Goal: Information Seeking & Learning: Learn about a topic

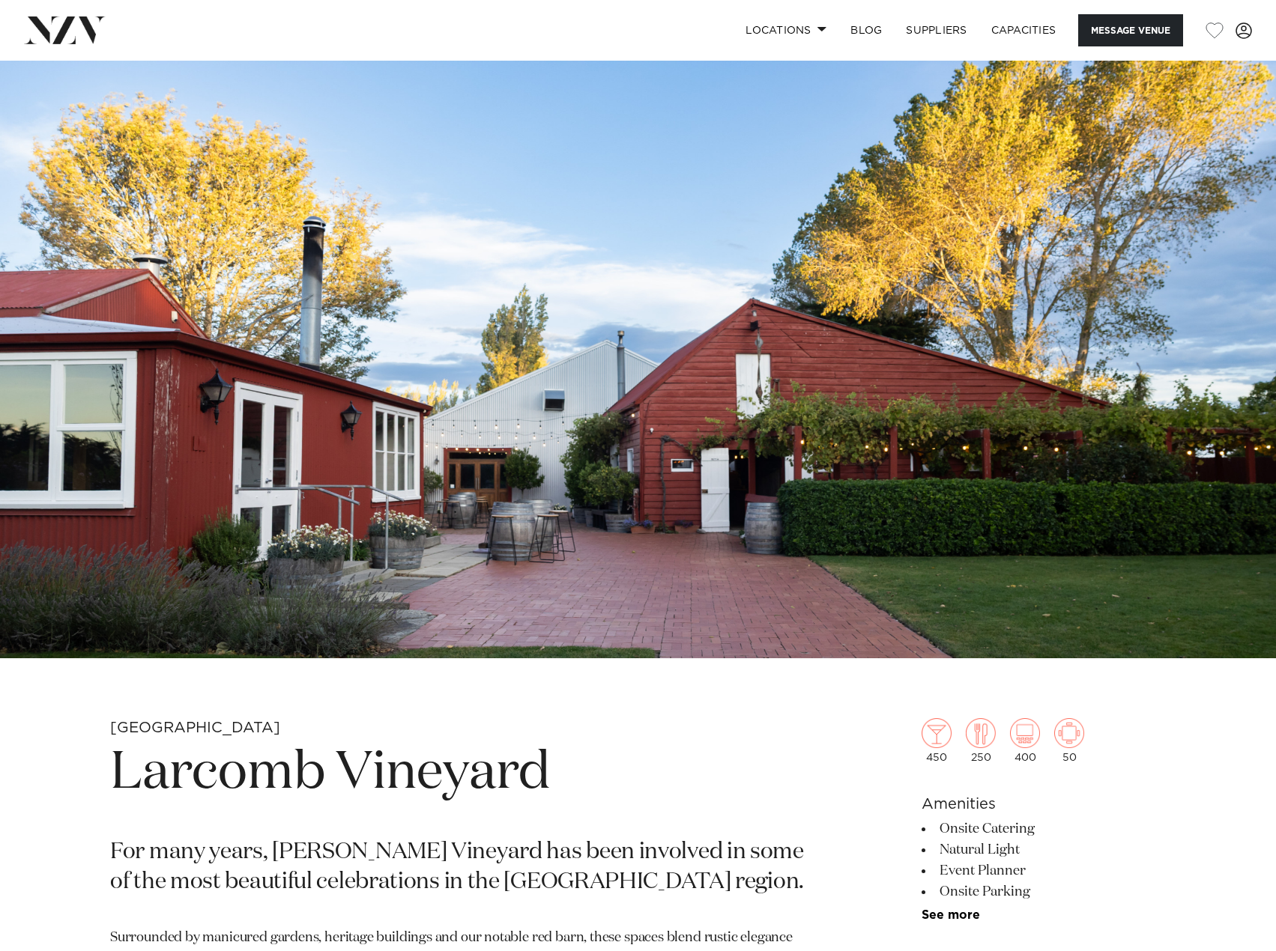
drag, startPoint x: 912, startPoint y: 680, endPoint x: 944, endPoint y: 691, distance: 34.1
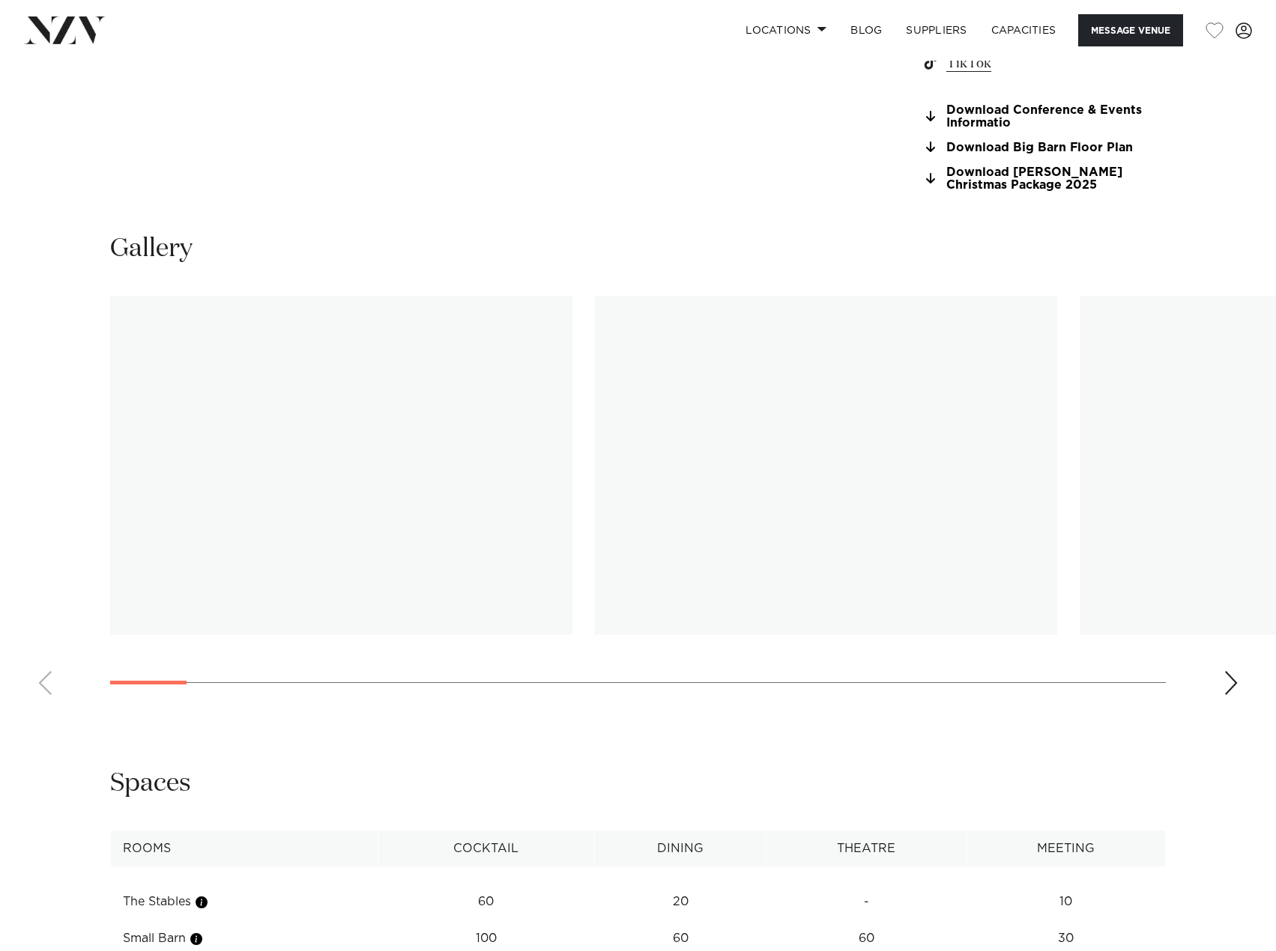
scroll to position [1573, 0]
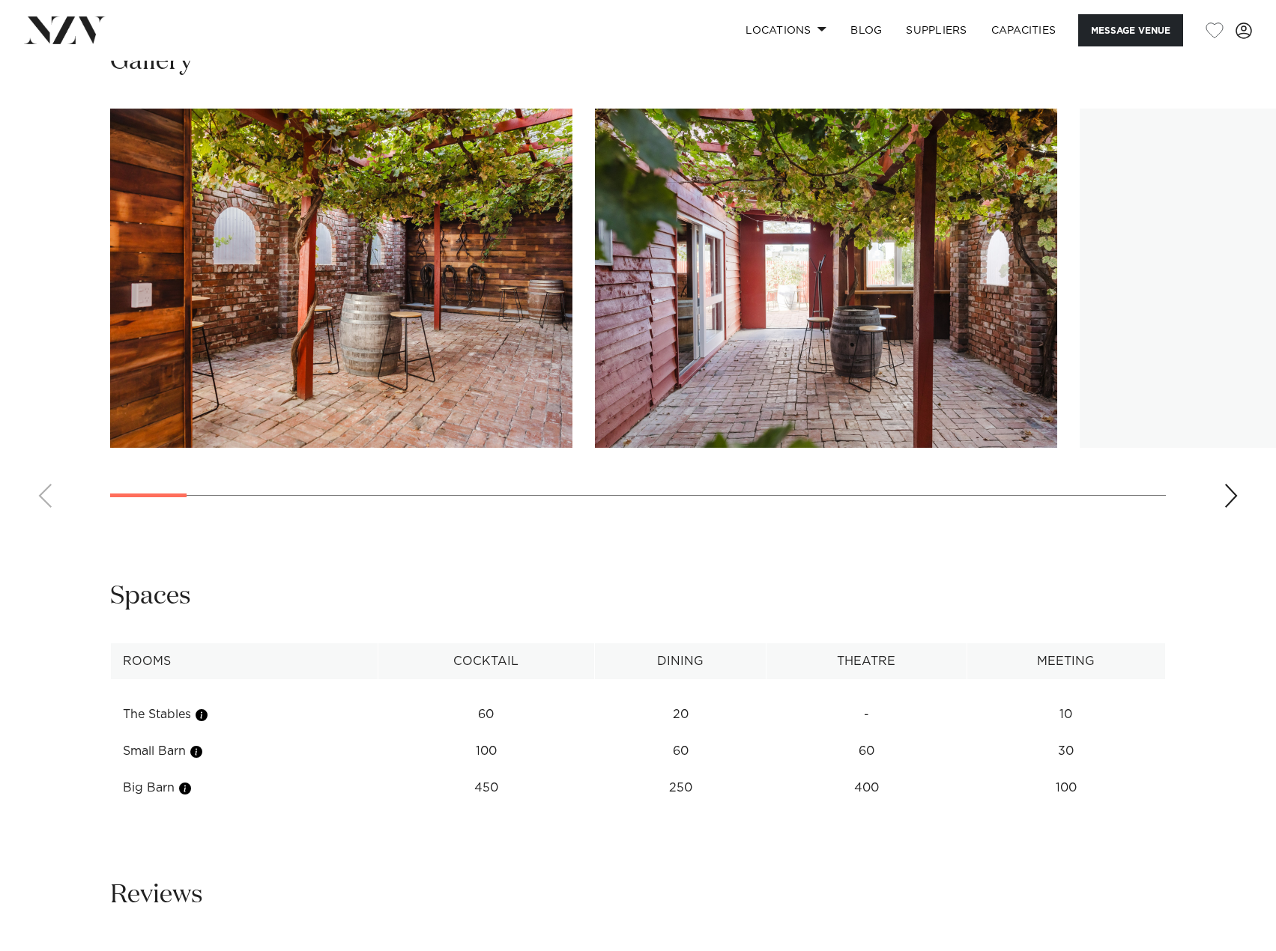
click at [1221, 491] on swiper-container at bounding box center [638, 314] width 1276 height 411
click at [1237, 493] on div "Next slide" at bounding box center [1230, 496] width 15 height 24
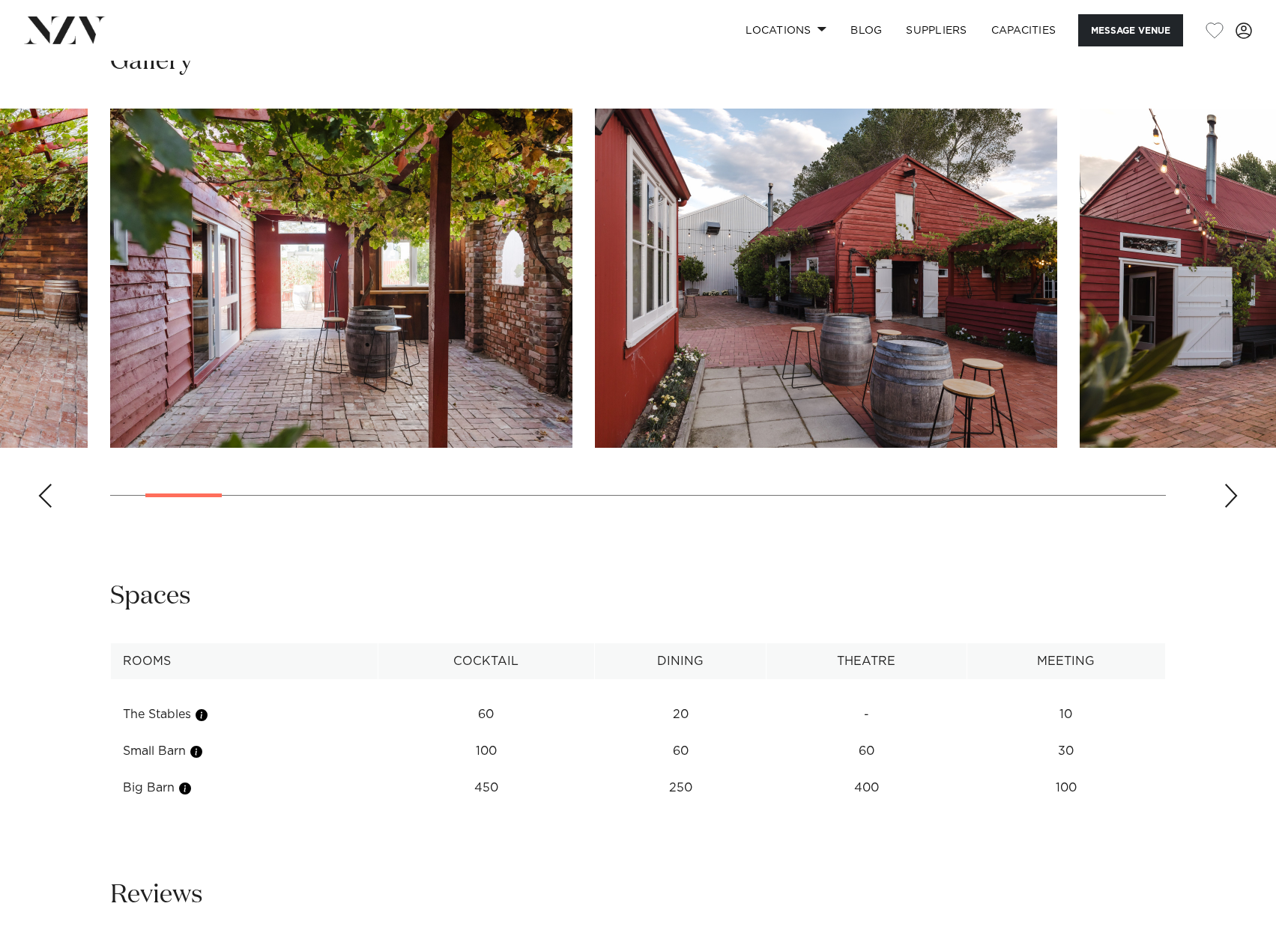
click at [1237, 493] on div "Next slide" at bounding box center [1230, 496] width 15 height 24
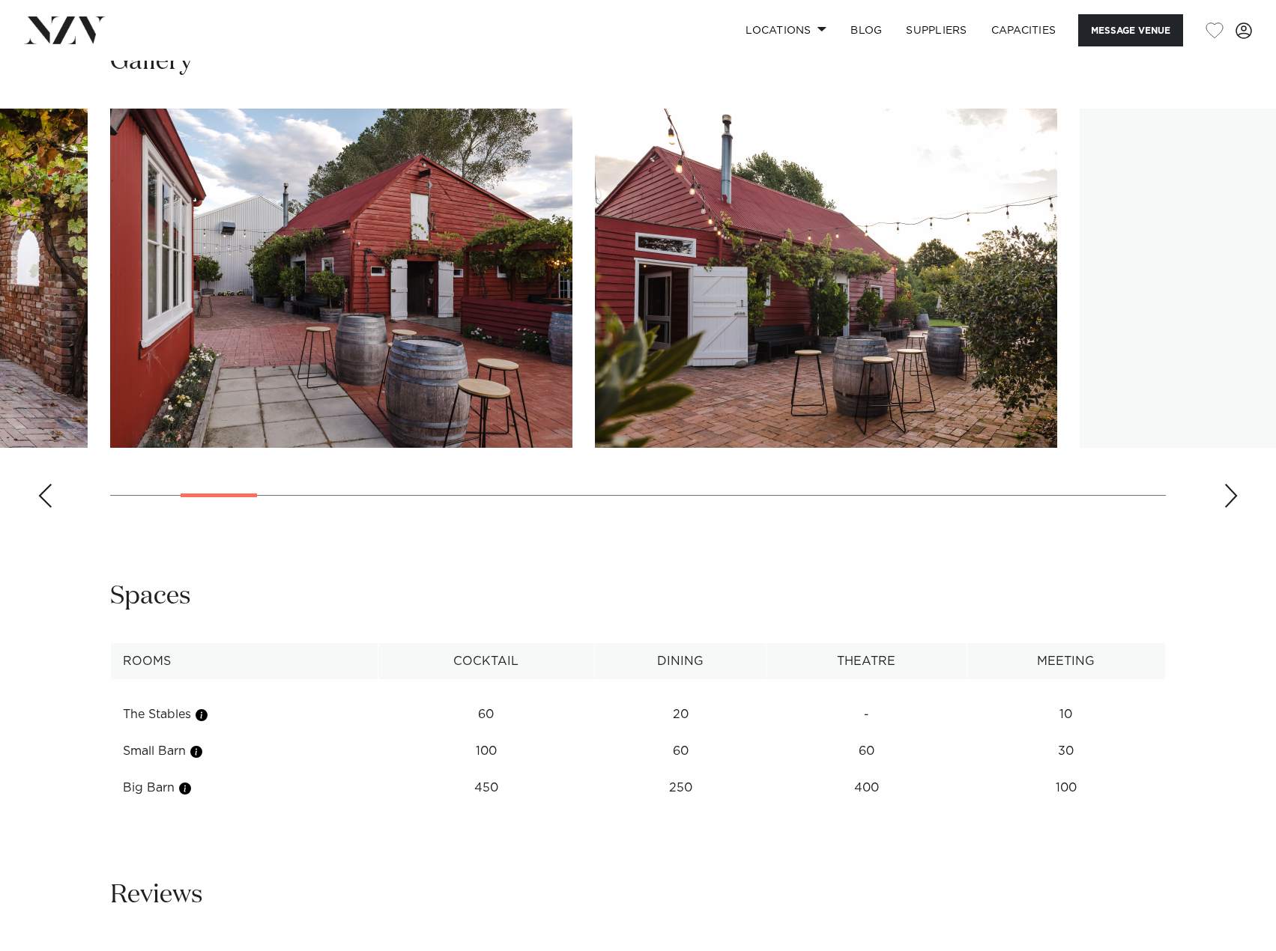
click at [1237, 493] on div "Next slide" at bounding box center [1230, 496] width 15 height 24
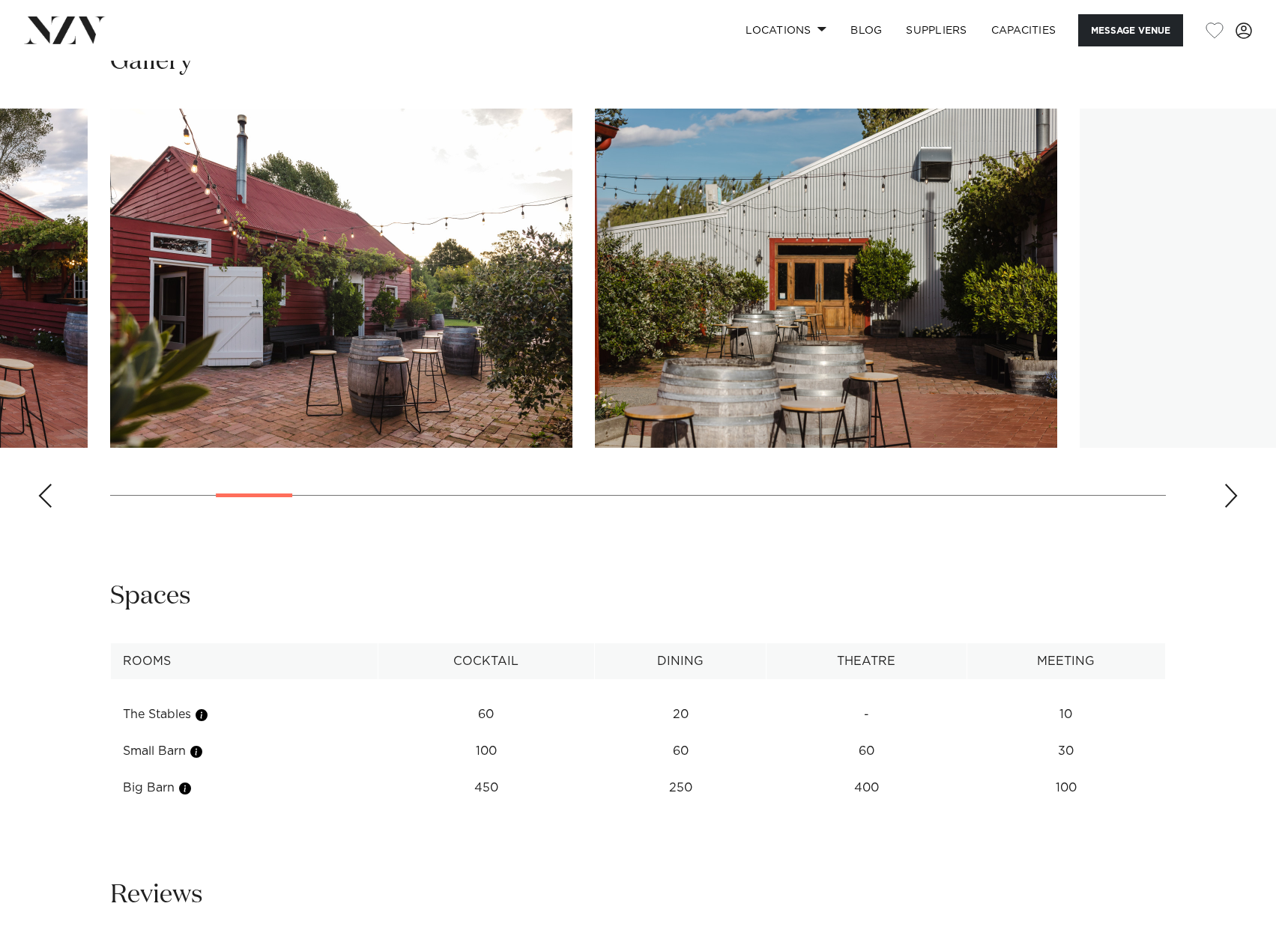
click at [1237, 493] on div "Next slide" at bounding box center [1230, 496] width 15 height 24
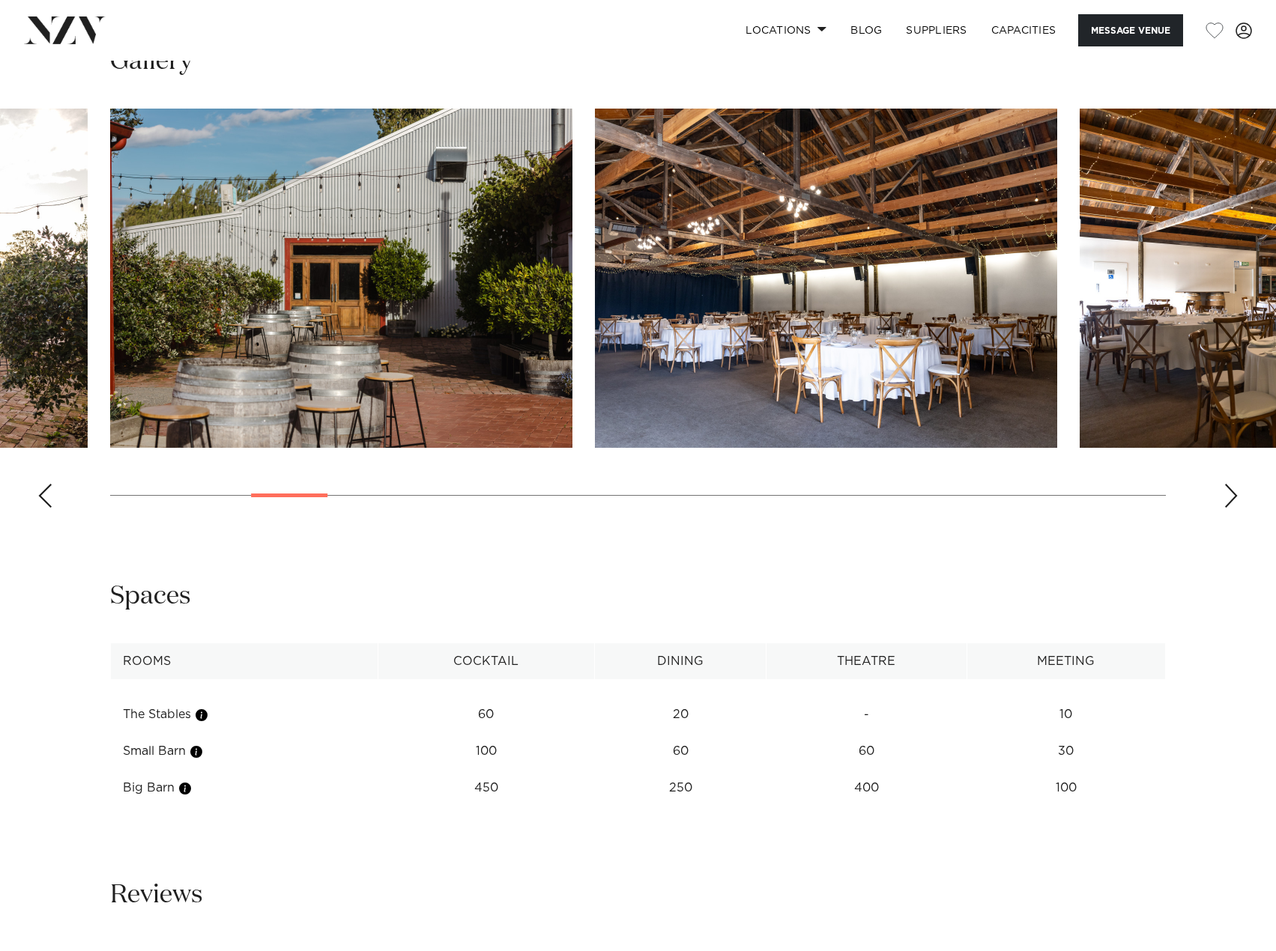
click at [1237, 493] on div "Next slide" at bounding box center [1230, 496] width 15 height 24
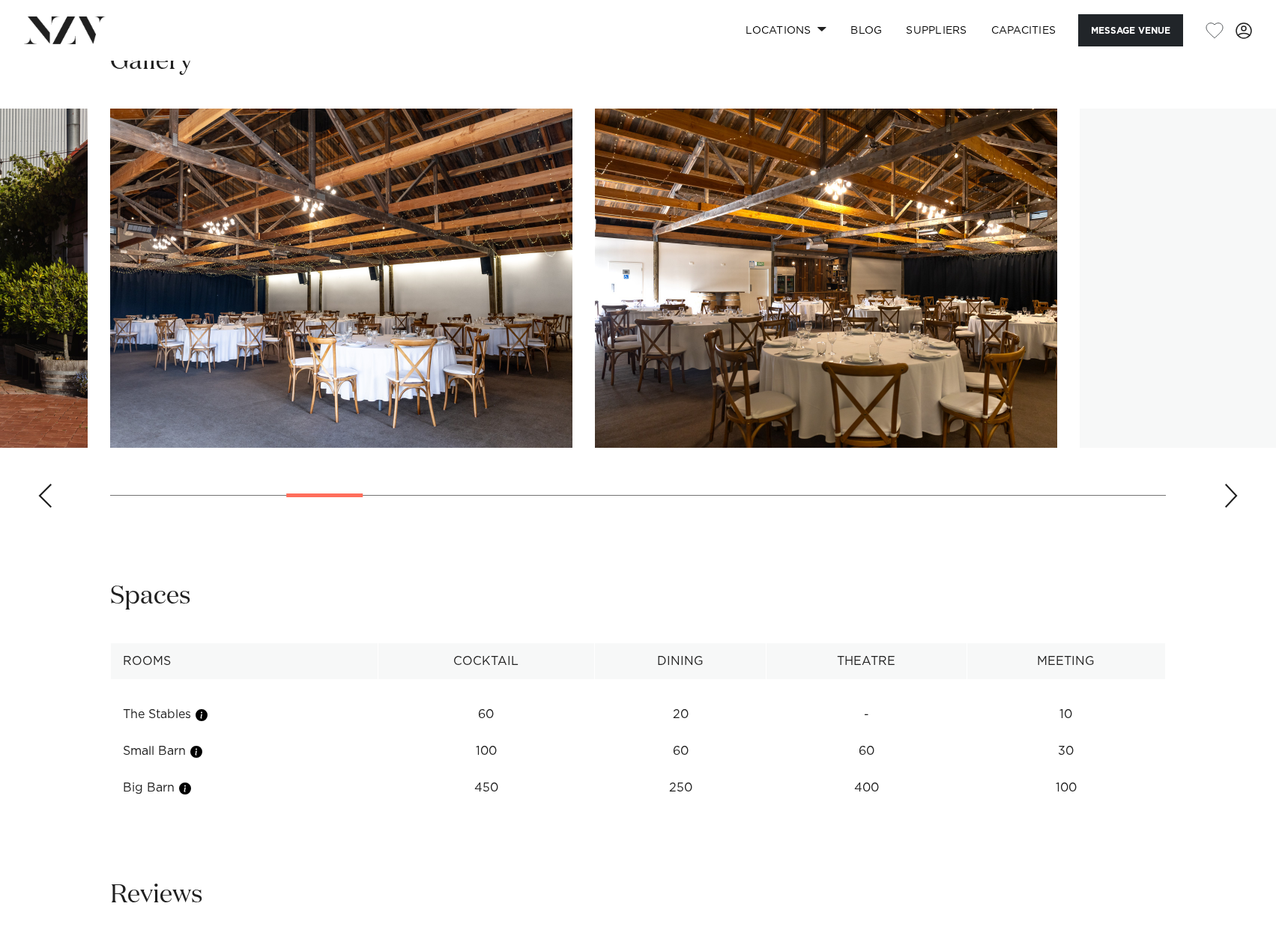
click at [1237, 493] on div "Next slide" at bounding box center [1230, 496] width 15 height 24
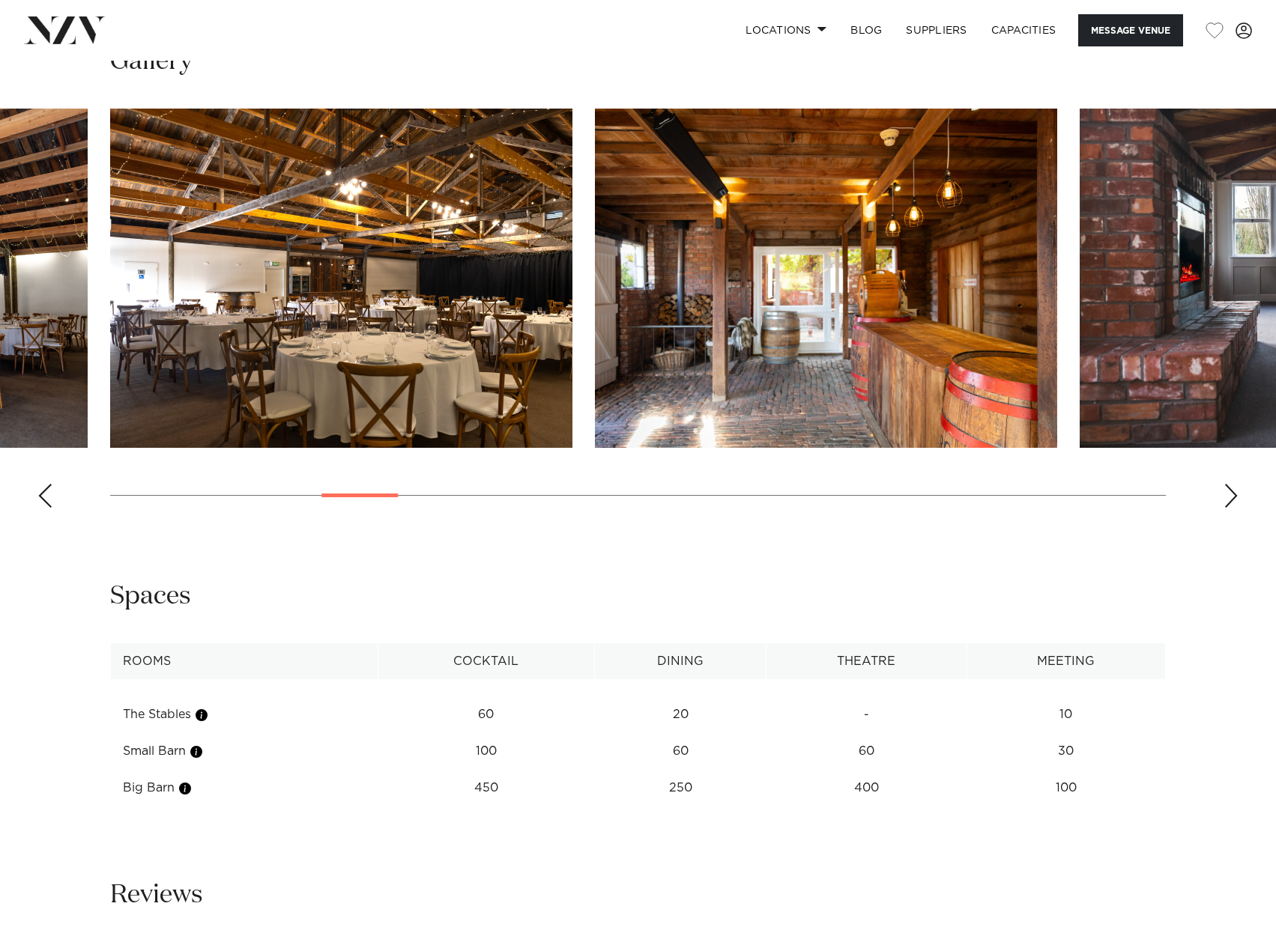
click at [1237, 493] on div "Next slide" at bounding box center [1230, 496] width 15 height 24
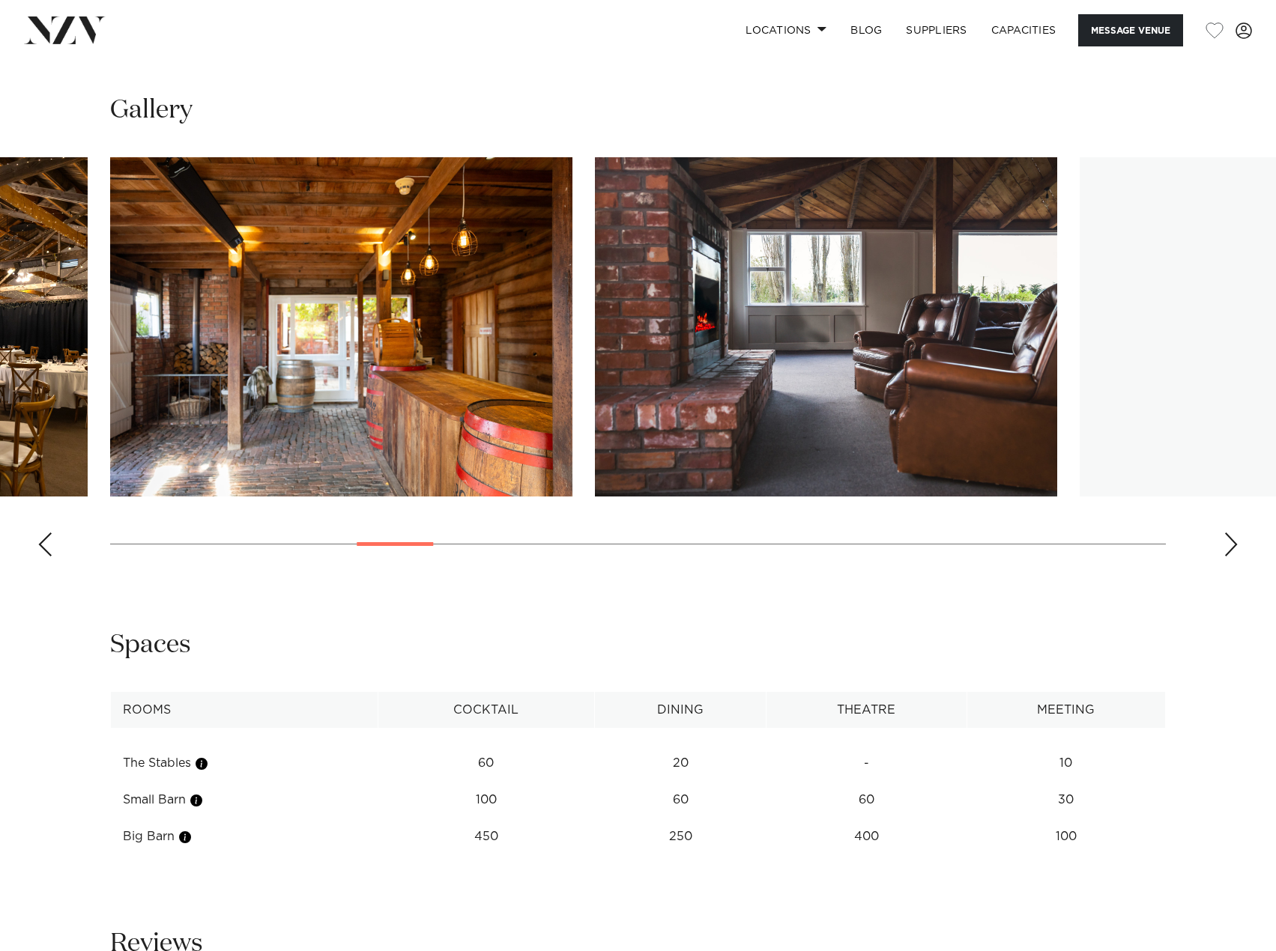
scroll to position [1498, 0]
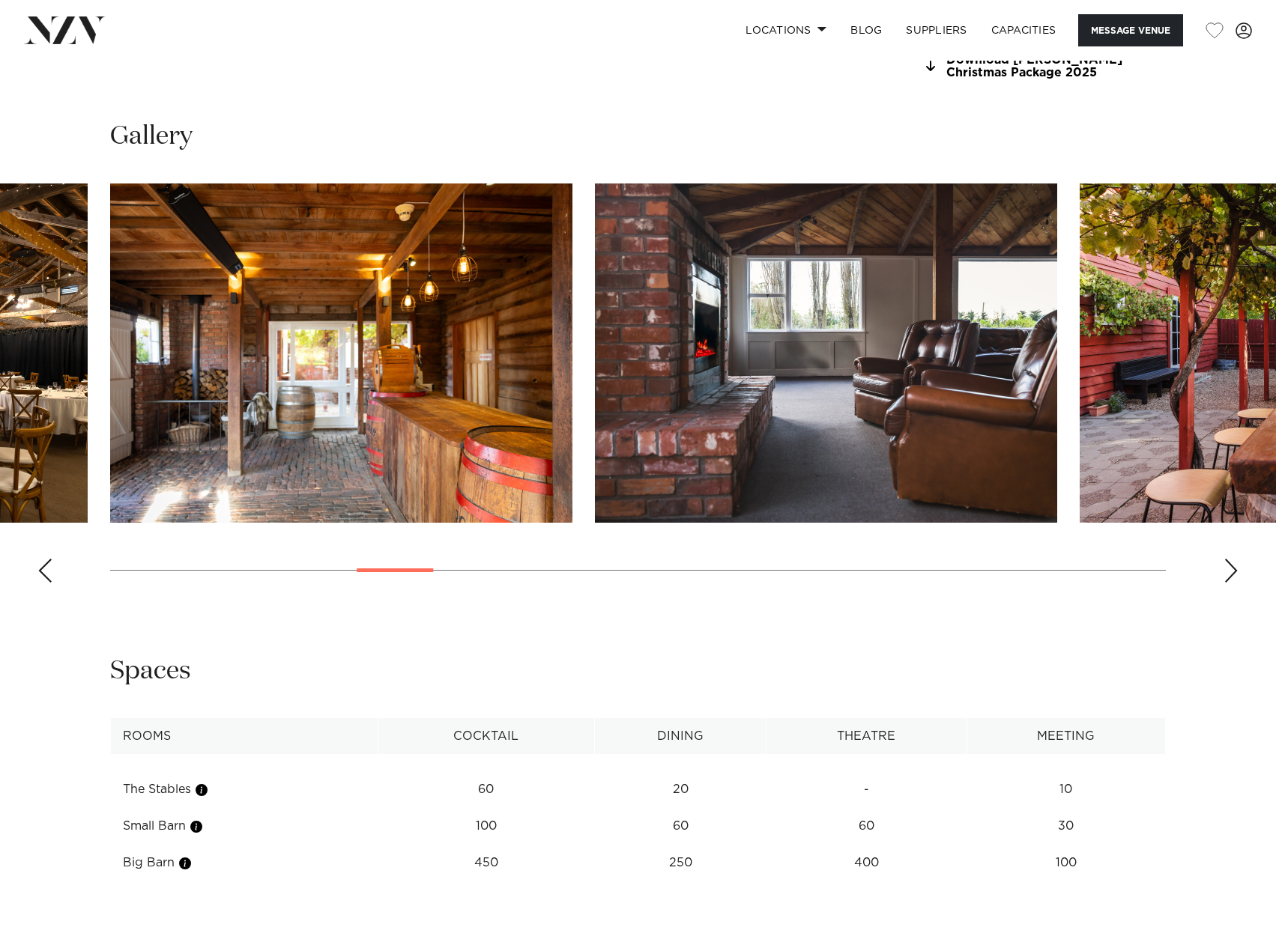
click at [1225, 584] on swiper-container at bounding box center [638, 389] width 1276 height 411
click at [1225, 574] on div "Next slide" at bounding box center [1230, 571] width 15 height 24
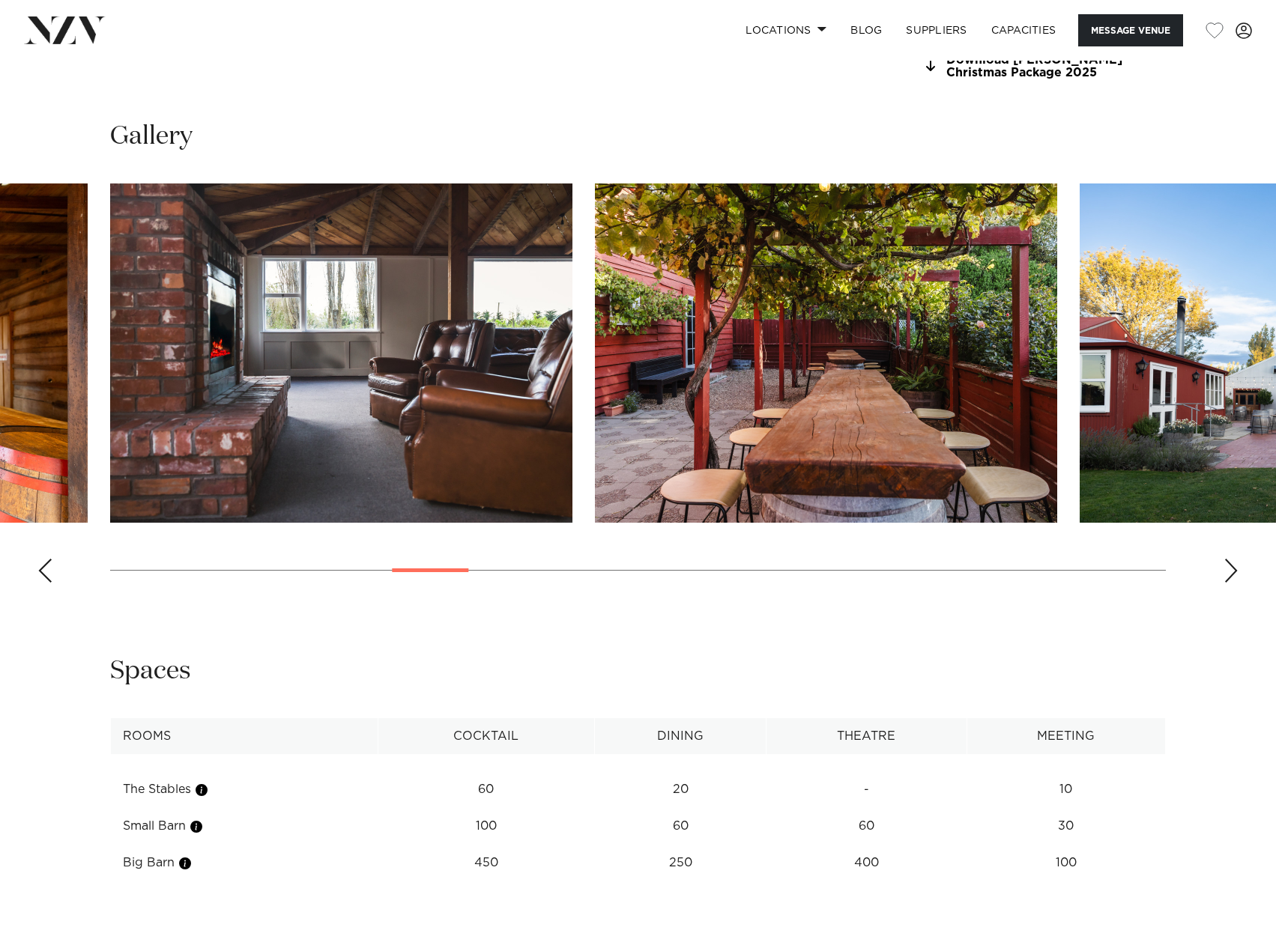
click at [888, 655] on div "Spaces" at bounding box center [637, 672] width 1055 height 34
click at [1222, 568] on swiper-container at bounding box center [638, 389] width 1276 height 411
click at [1224, 566] on div "Next slide" at bounding box center [1230, 571] width 15 height 24
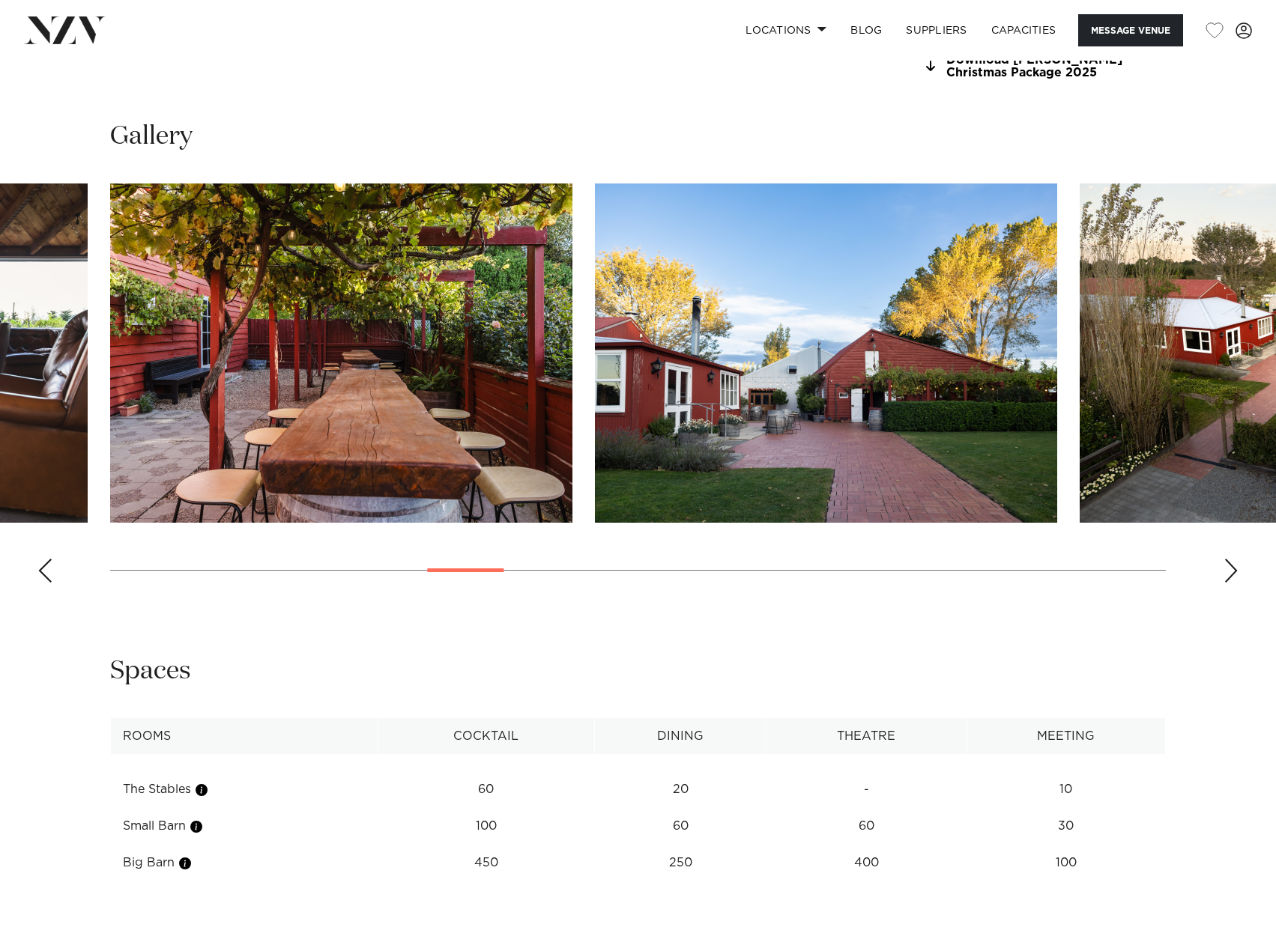
click at [1231, 561] on div "Next slide" at bounding box center [1230, 571] width 15 height 24
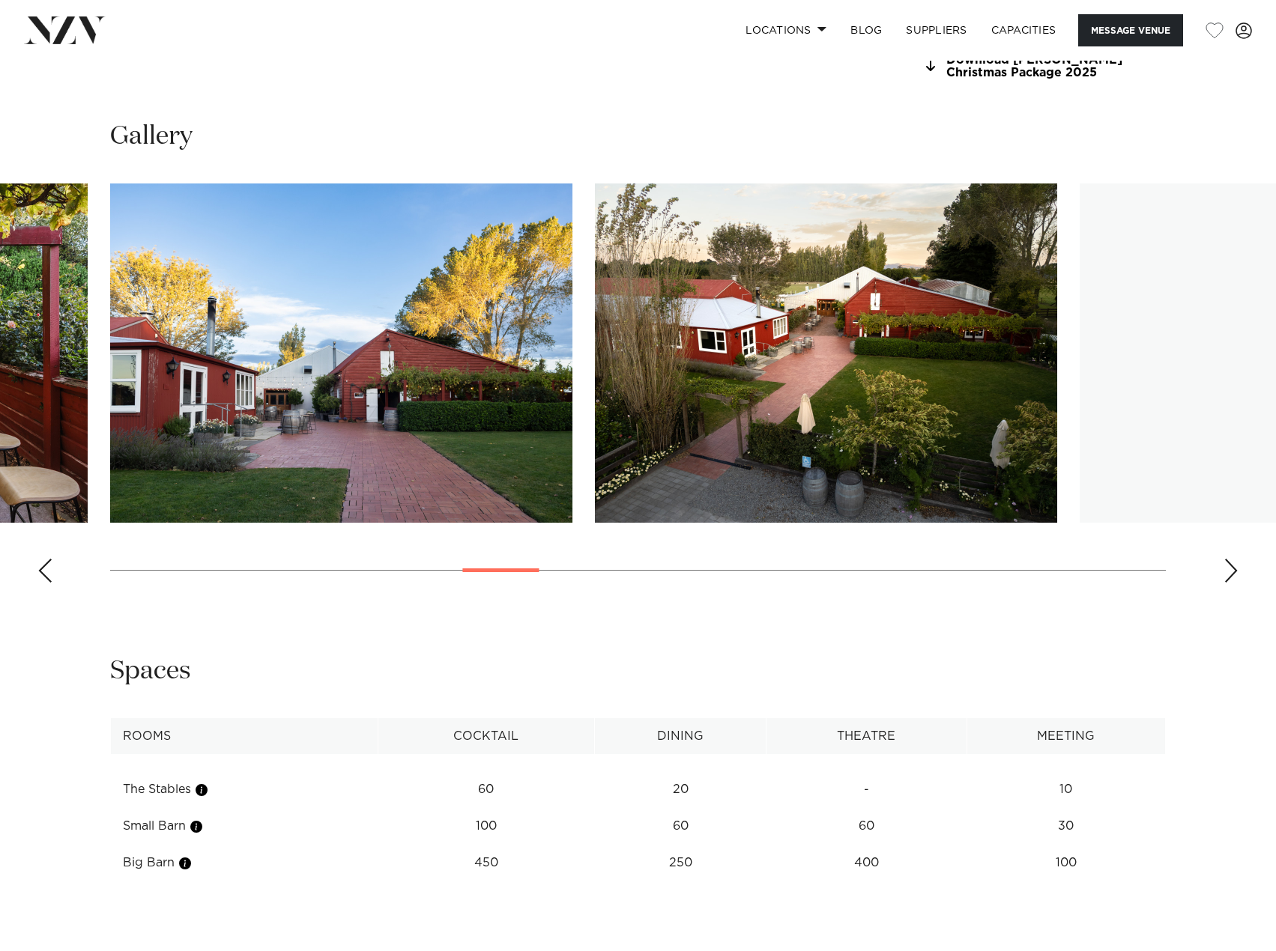
click at [1231, 561] on div "Next slide" at bounding box center [1230, 571] width 15 height 24
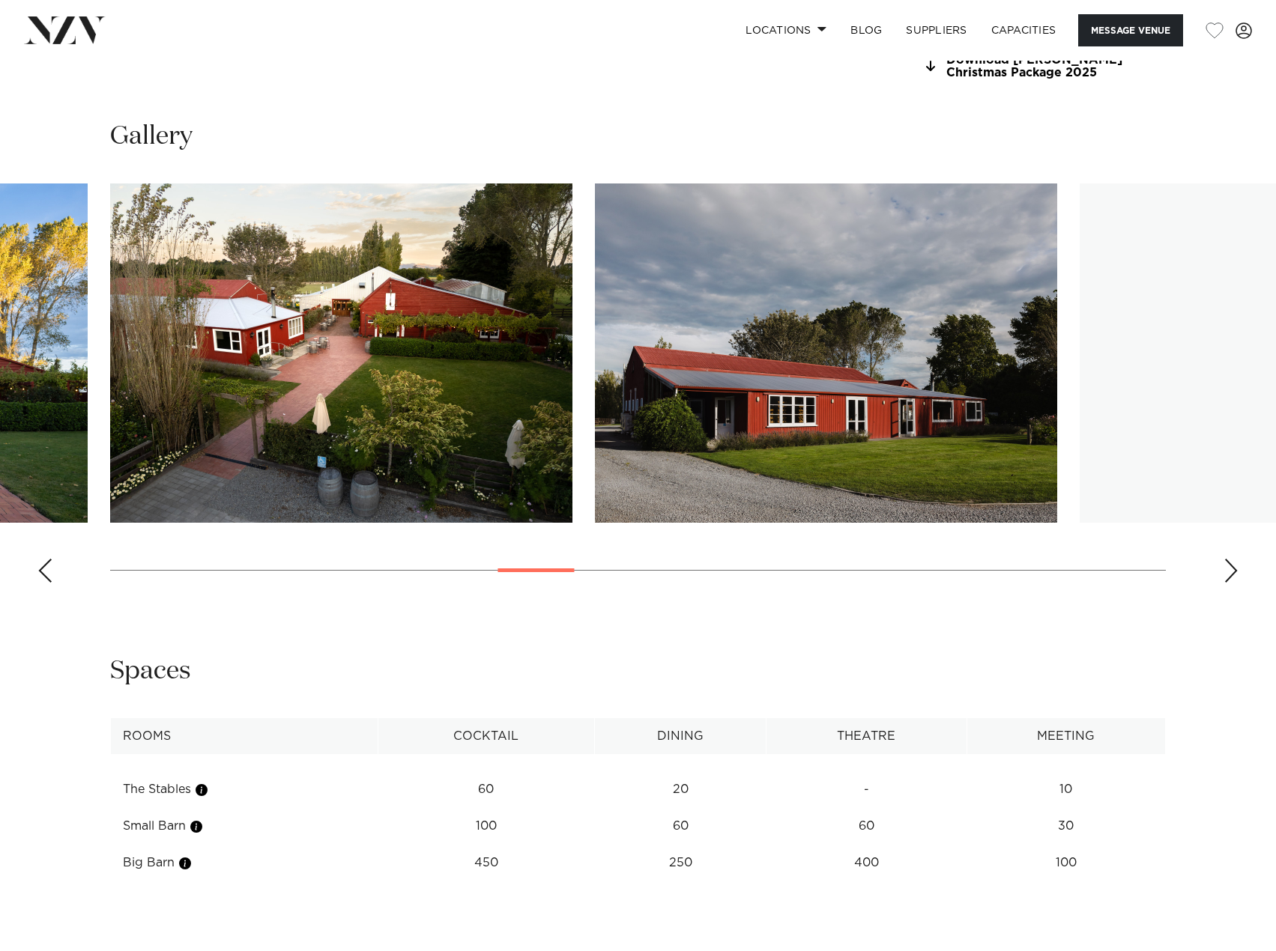
click at [1232, 568] on div "Next slide" at bounding box center [1230, 571] width 15 height 24
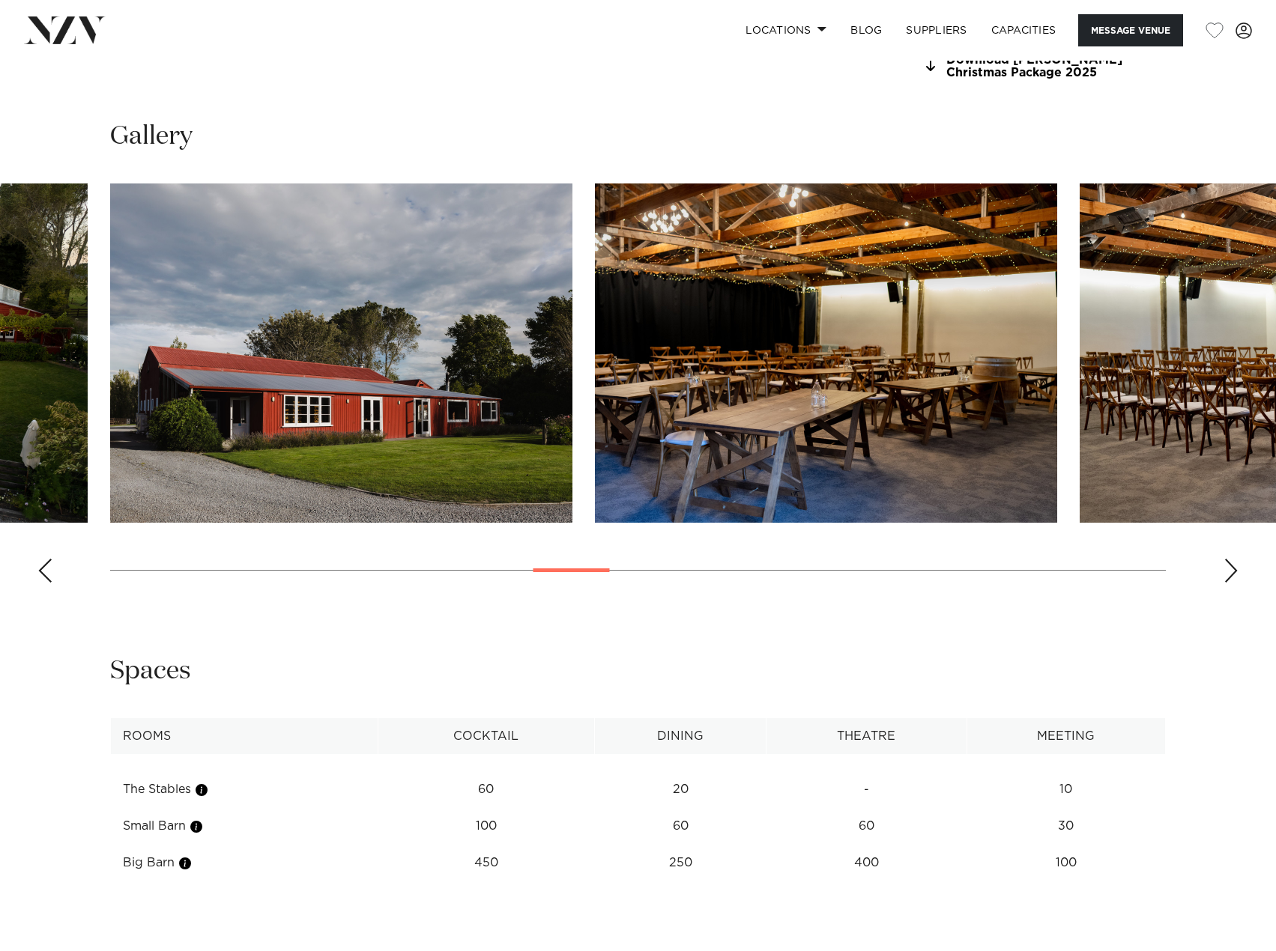
click at [1232, 568] on div "Next slide" at bounding box center [1230, 571] width 15 height 24
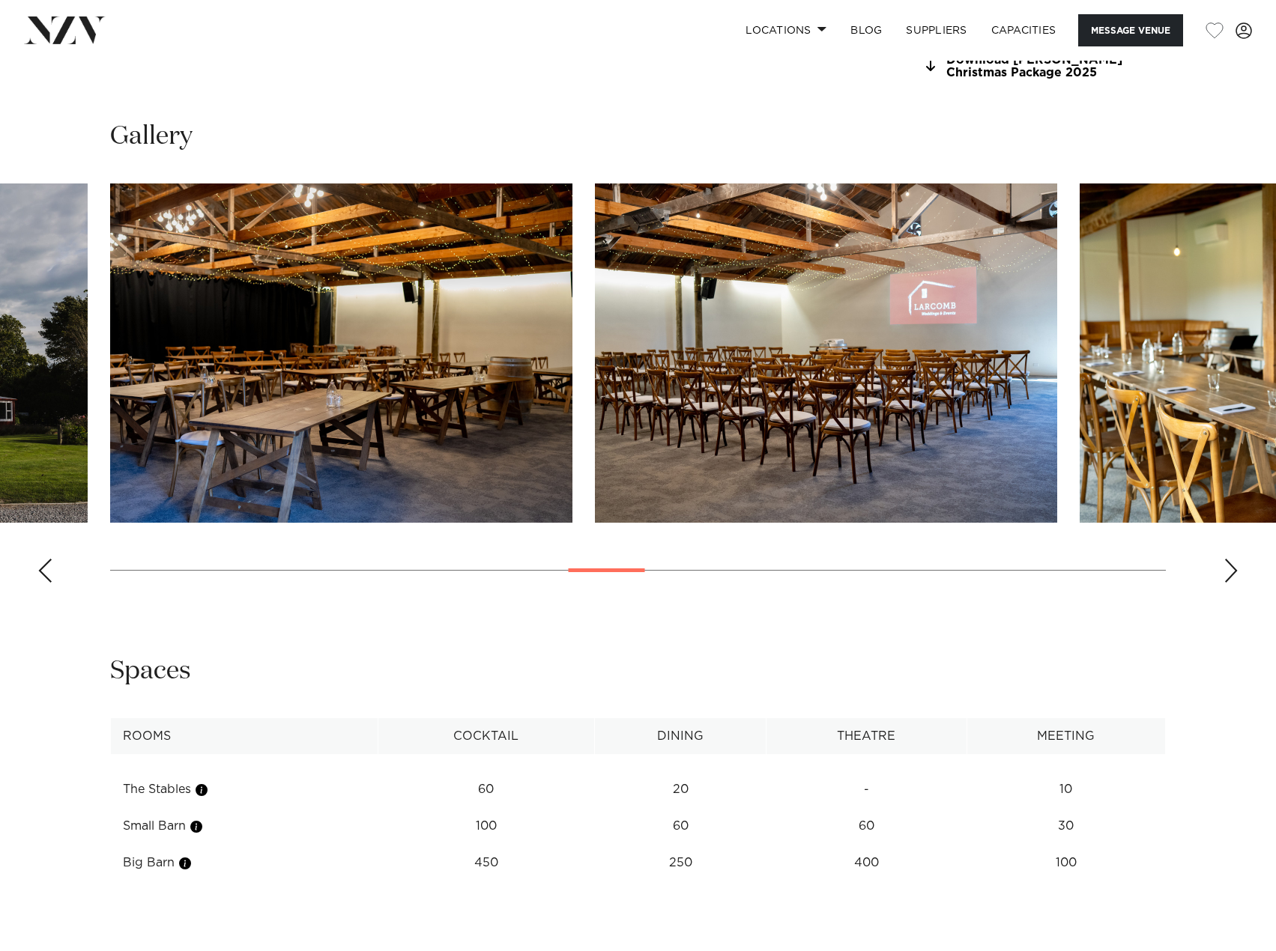
click at [1225, 574] on div "Next slide" at bounding box center [1230, 571] width 15 height 24
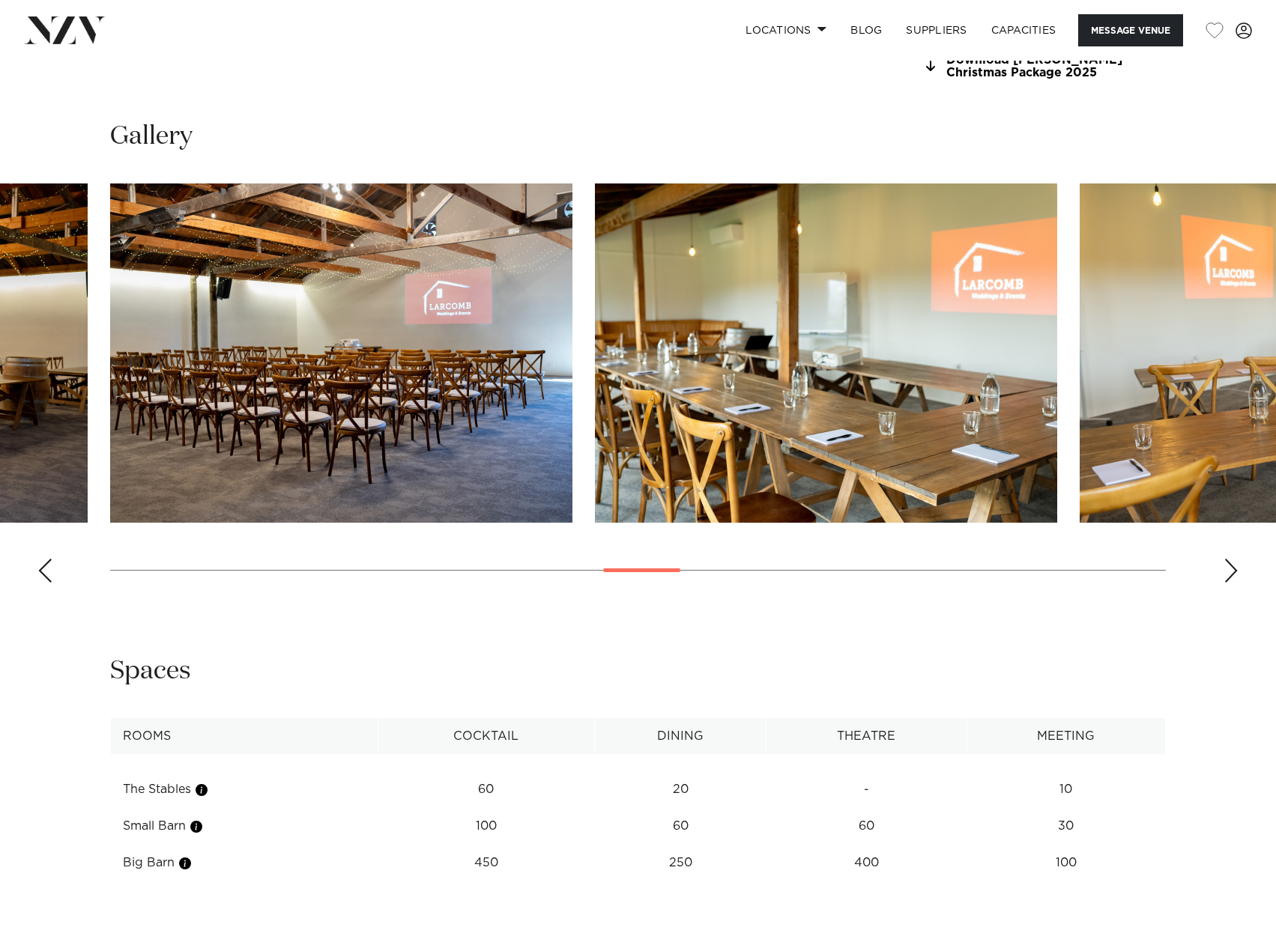
click at [1225, 574] on div "Next slide" at bounding box center [1230, 571] width 15 height 24
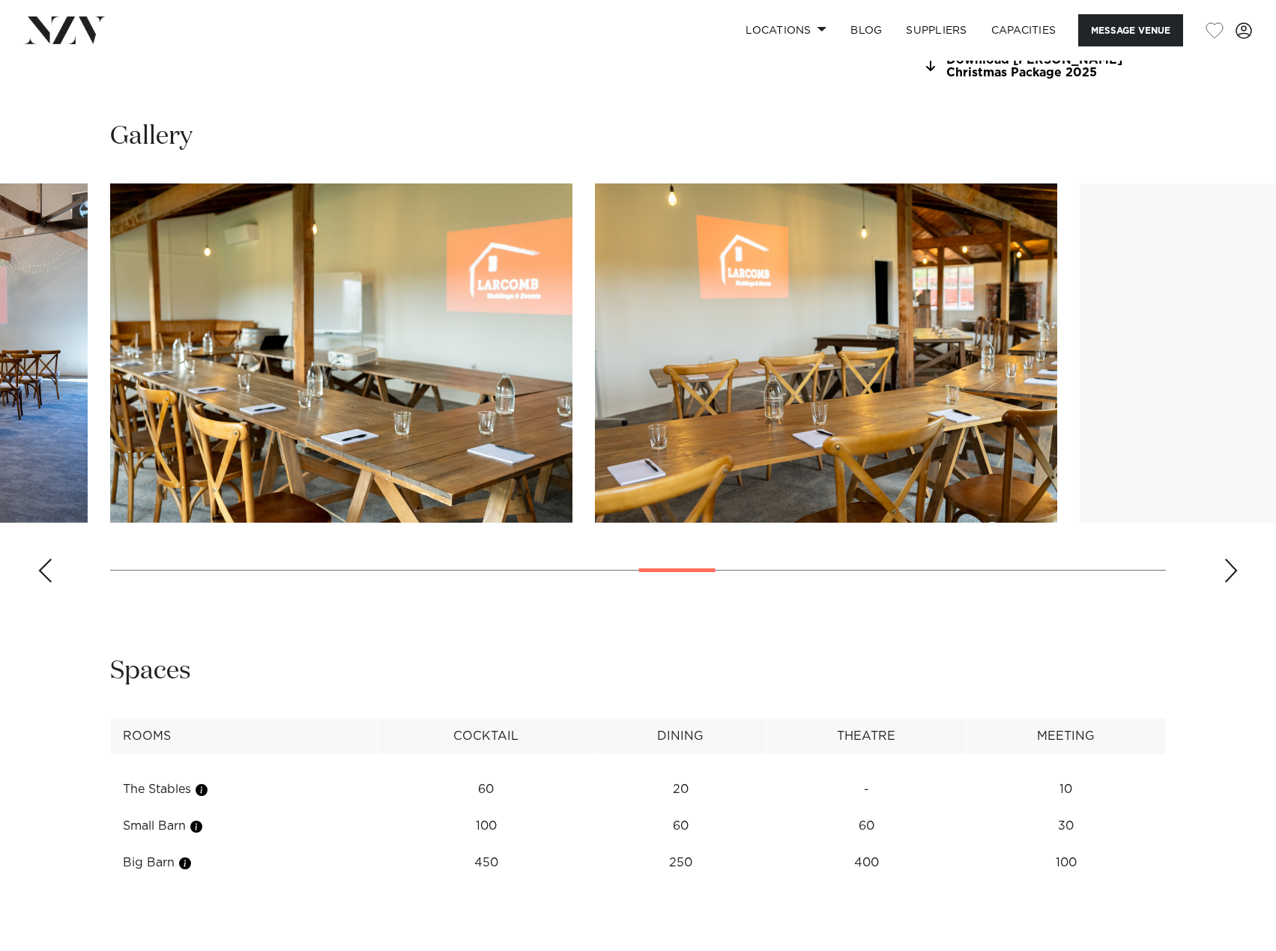
click at [1225, 574] on div "Next slide" at bounding box center [1230, 571] width 15 height 24
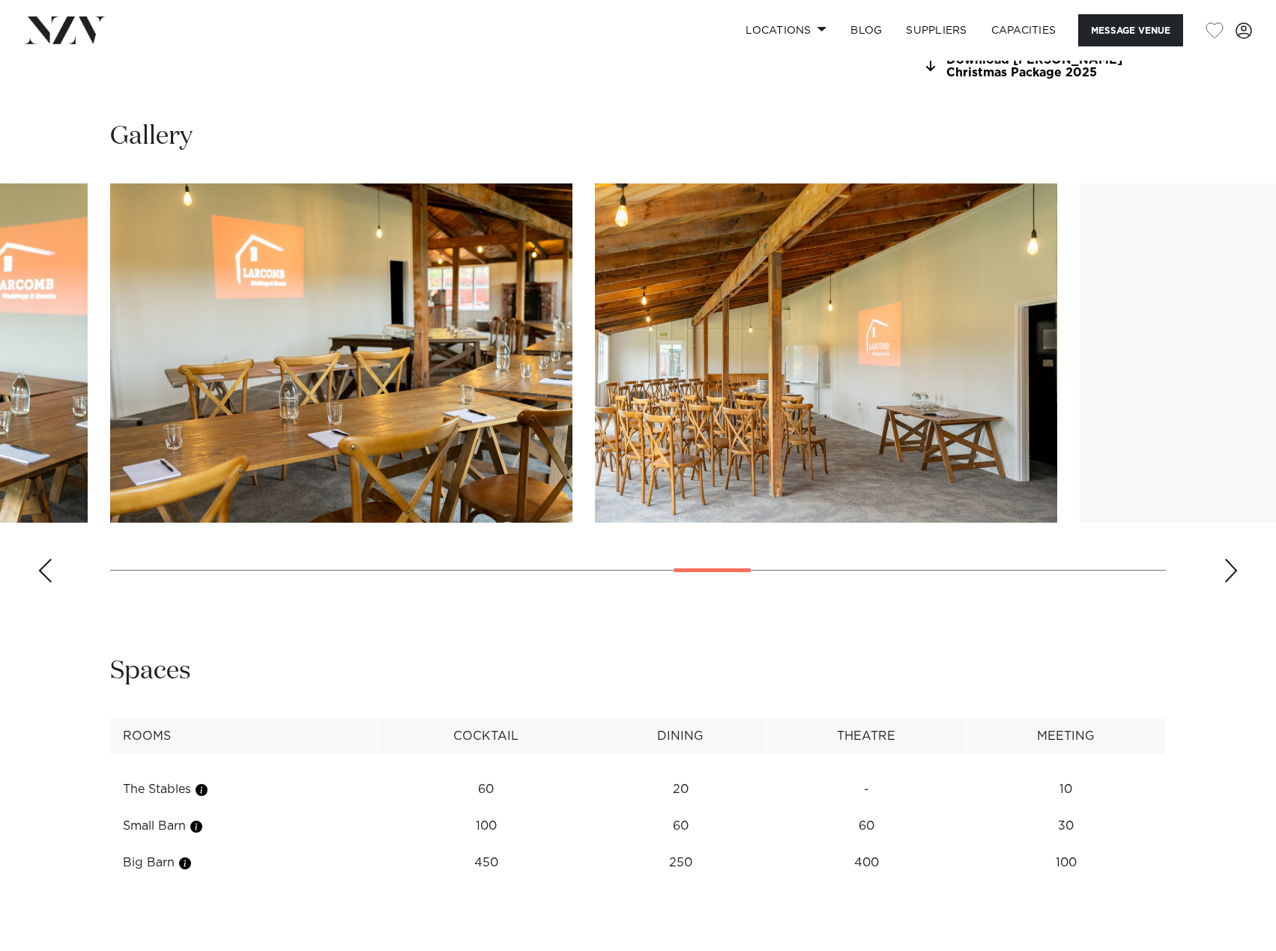
click at [1231, 571] on div "Next slide" at bounding box center [1230, 571] width 15 height 24
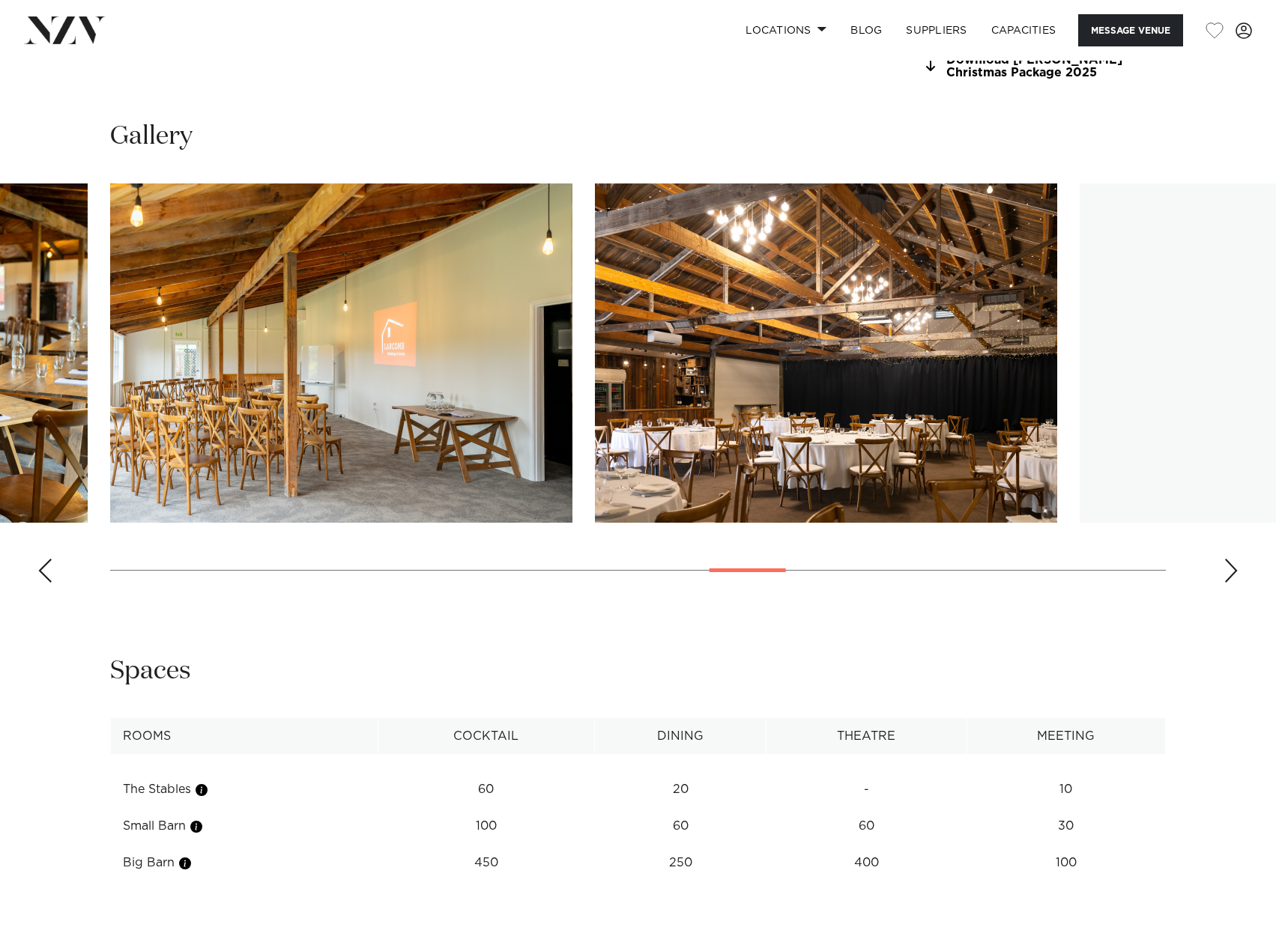
click at [1231, 571] on div "Next slide" at bounding box center [1230, 571] width 15 height 24
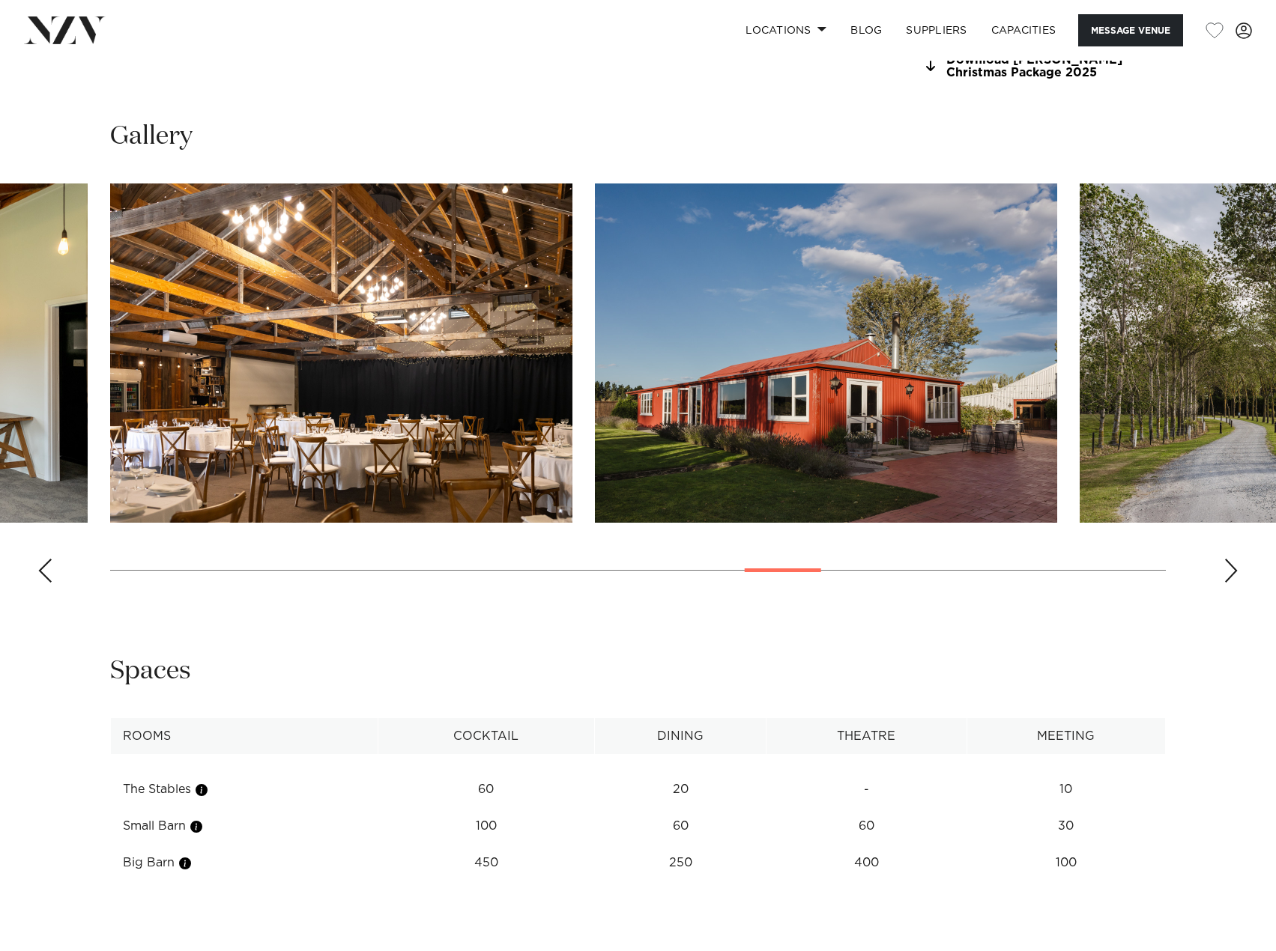
click at [1233, 580] on div "Next slide" at bounding box center [1230, 571] width 15 height 24
